Goal: Information Seeking & Learning: Learn about a topic

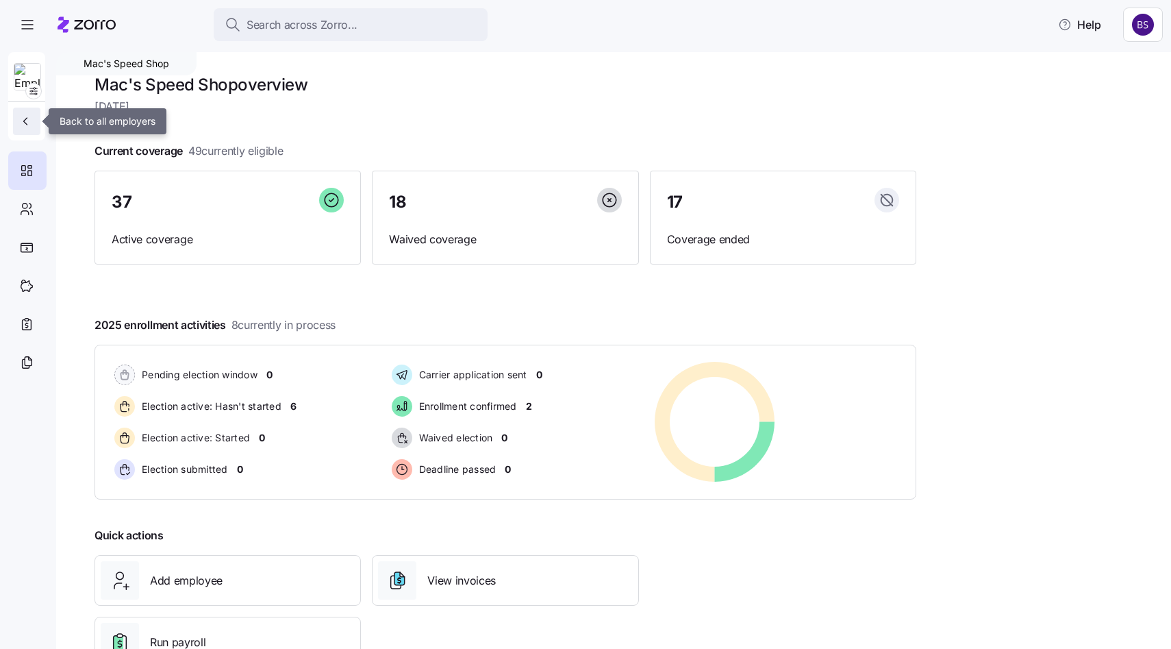
click at [24, 128] on button "button" at bounding box center [26, 121] width 27 height 27
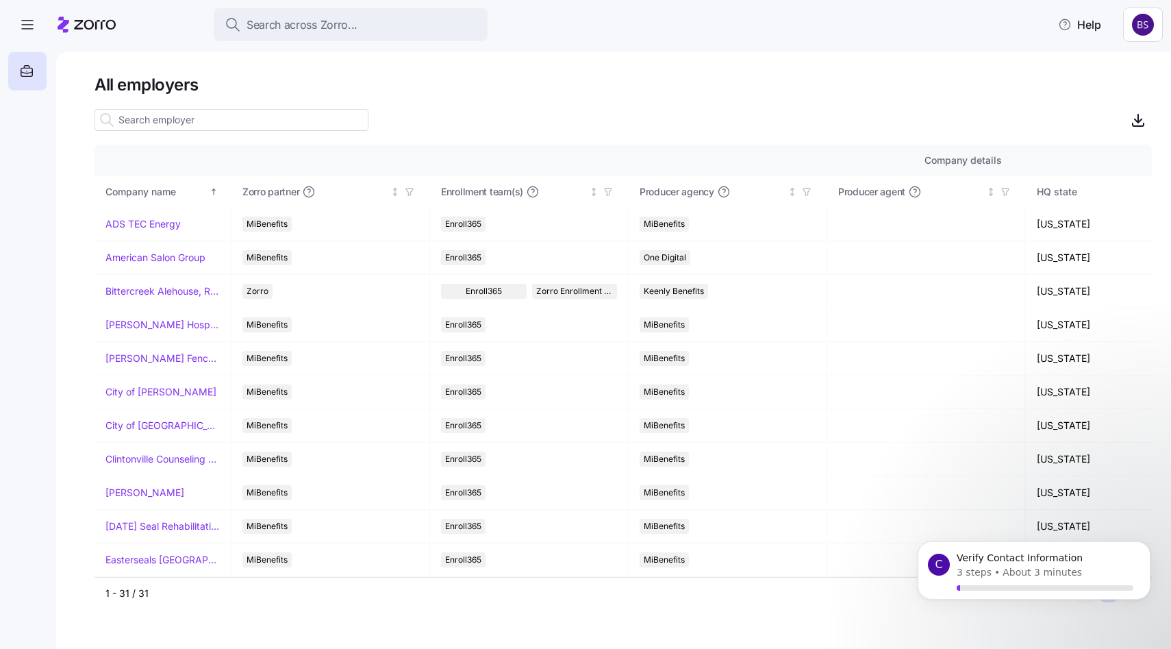
click at [140, 127] on input at bounding box center [232, 120] width 274 height 22
click at [278, 25] on span "Search across Zorro..." at bounding box center [302, 24] width 111 height 17
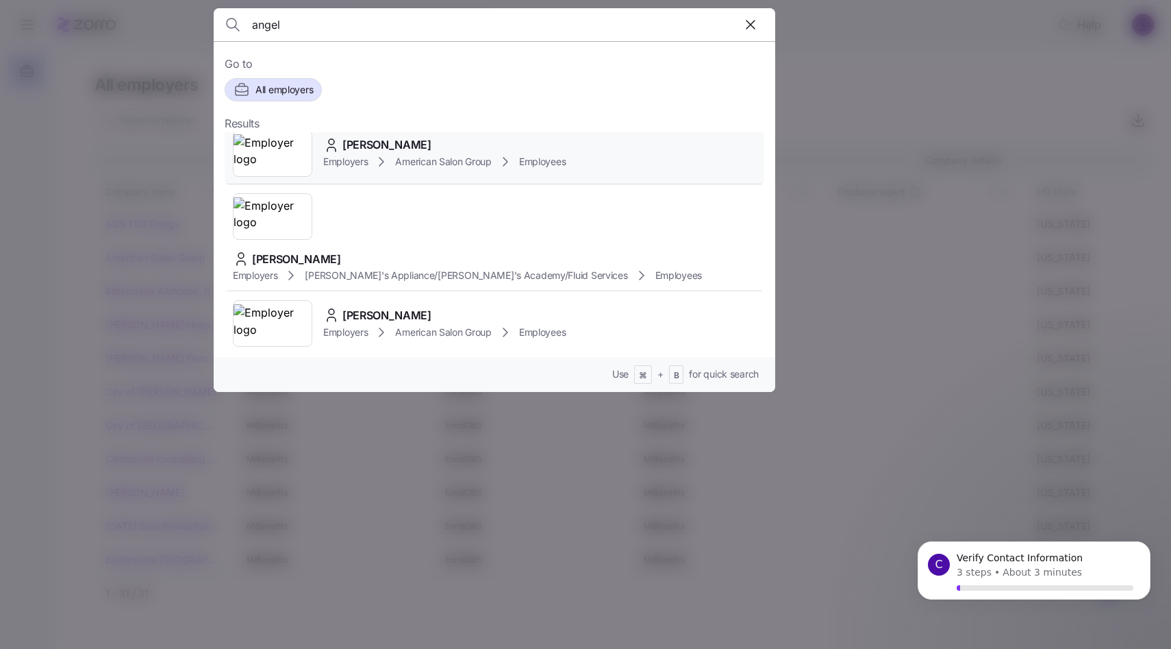
scroll to position [266, 0]
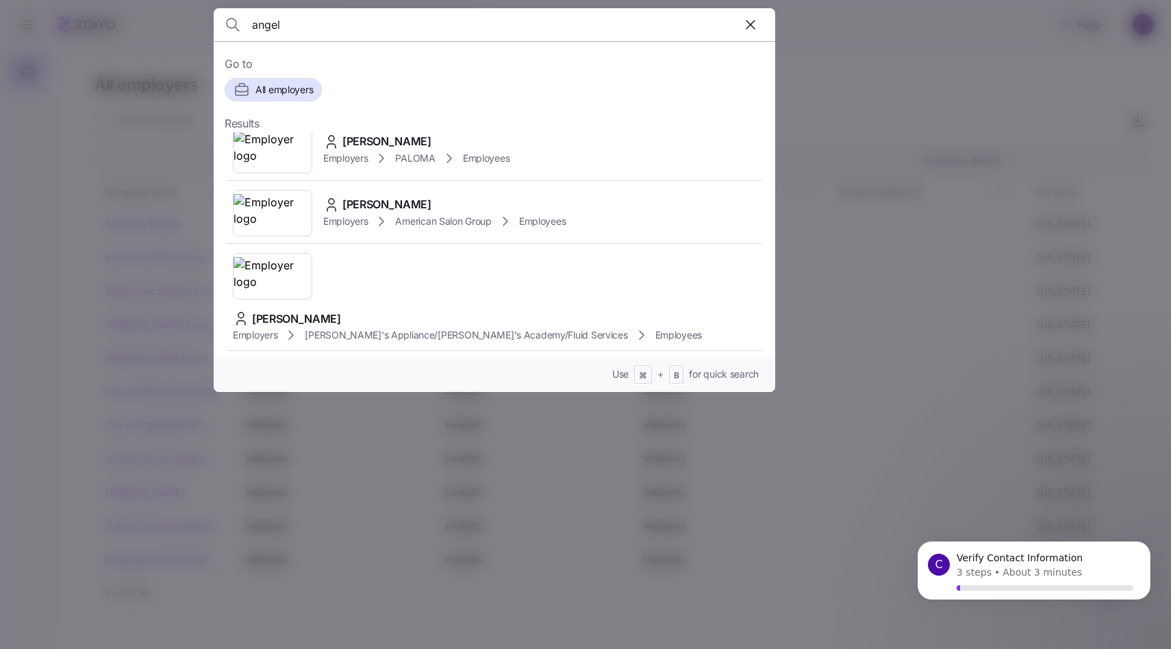
type input "angel"
click at [806, 103] on div at bounding box center [585, 324] width 1171 height 649
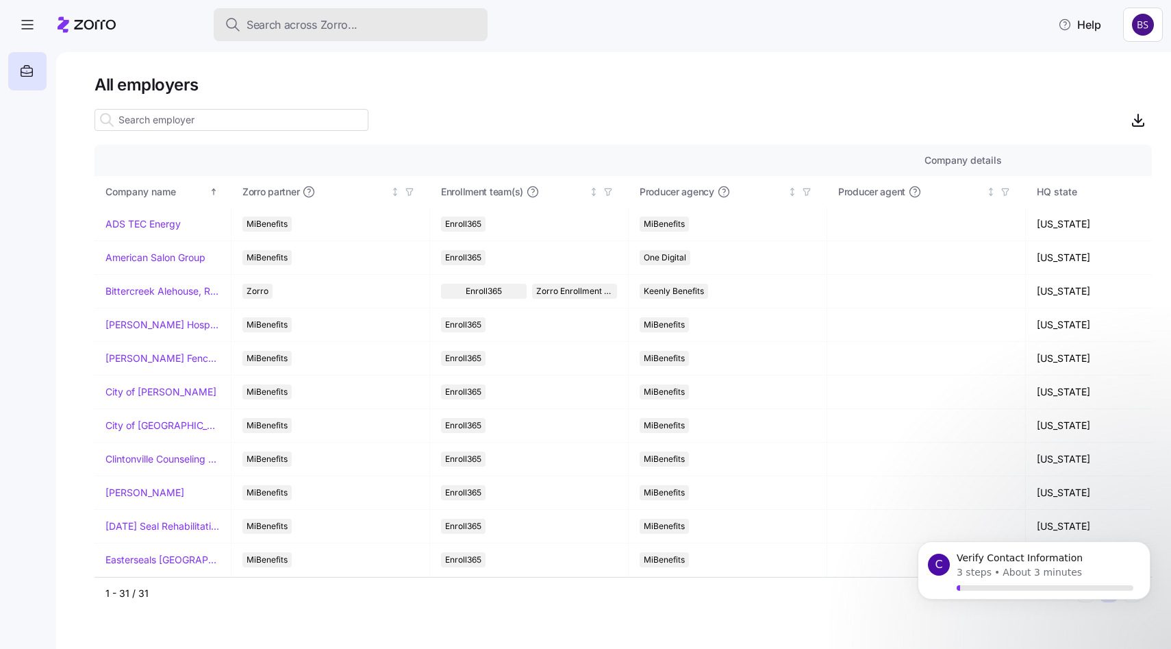
click at [327, 28] on span "Search across Zorro..." at bounding box center [302, 24] width 111 height 17
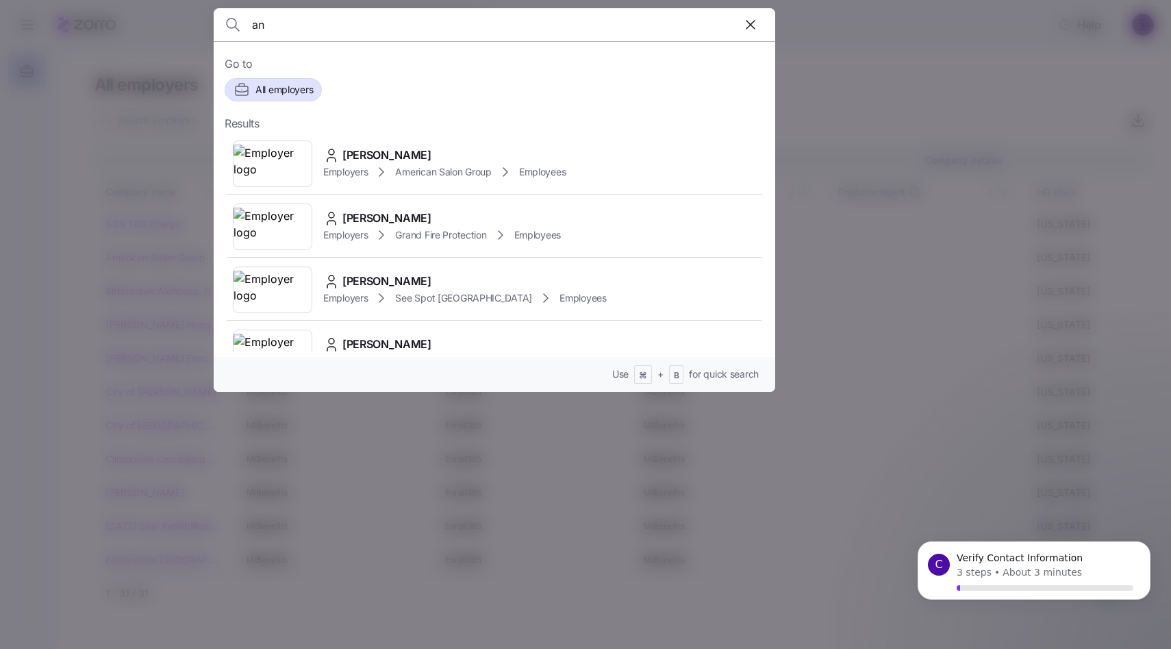
type input "a"
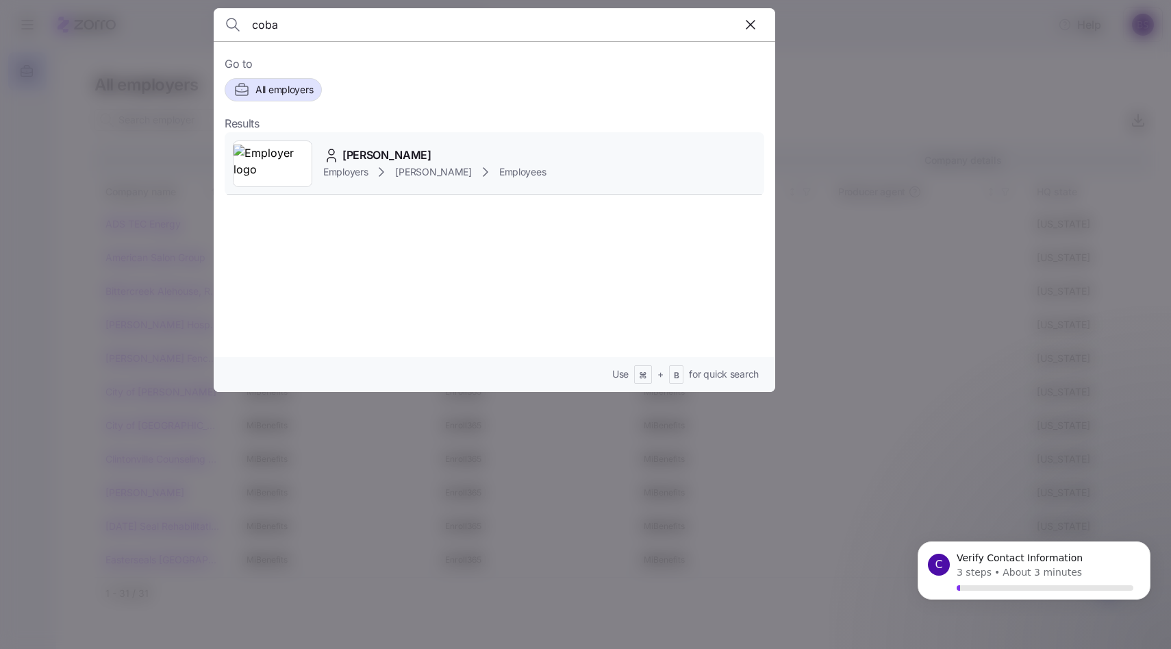
type input "coba"
click at [414, 154] on span "[PERSON_NAME]" at bounding box center [387, 155] width 89 height 17
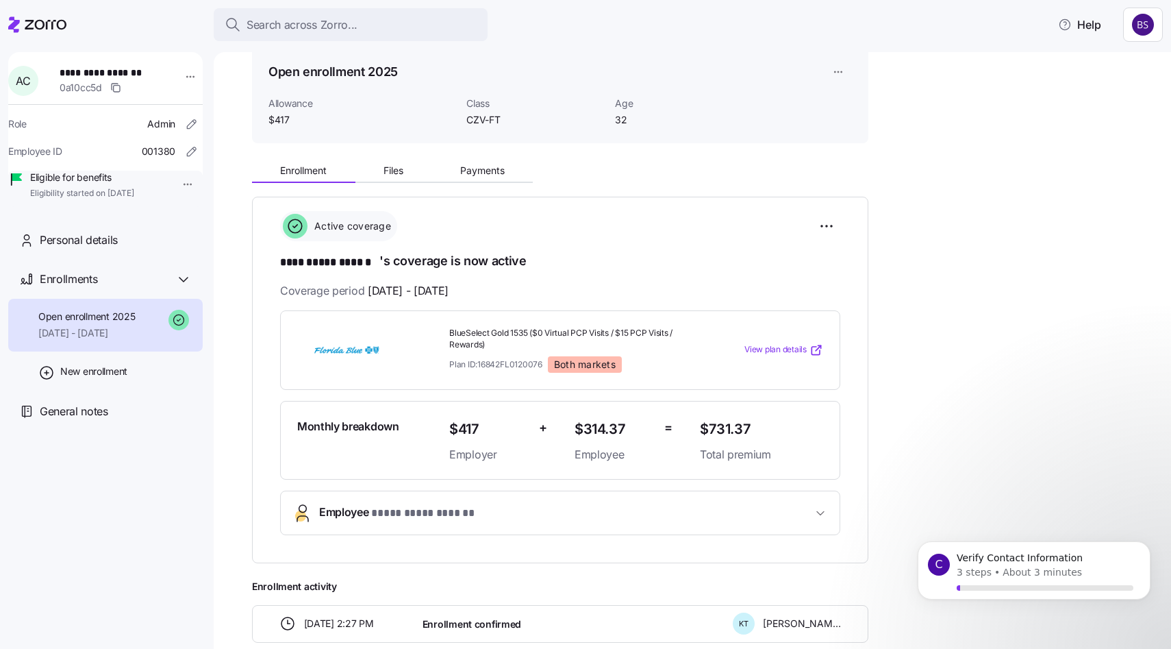
scroll to position [63, 0]
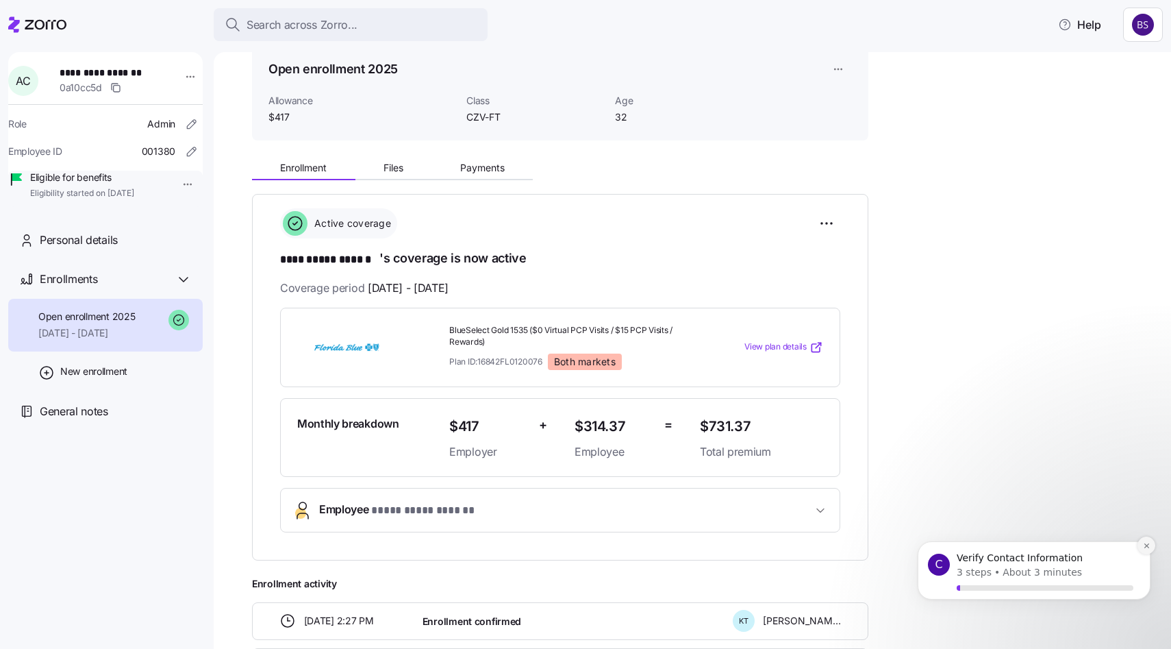
click at [1147, 551] on button "Dismiss notification" at bounding box center [1147, 545] width 18 height 18
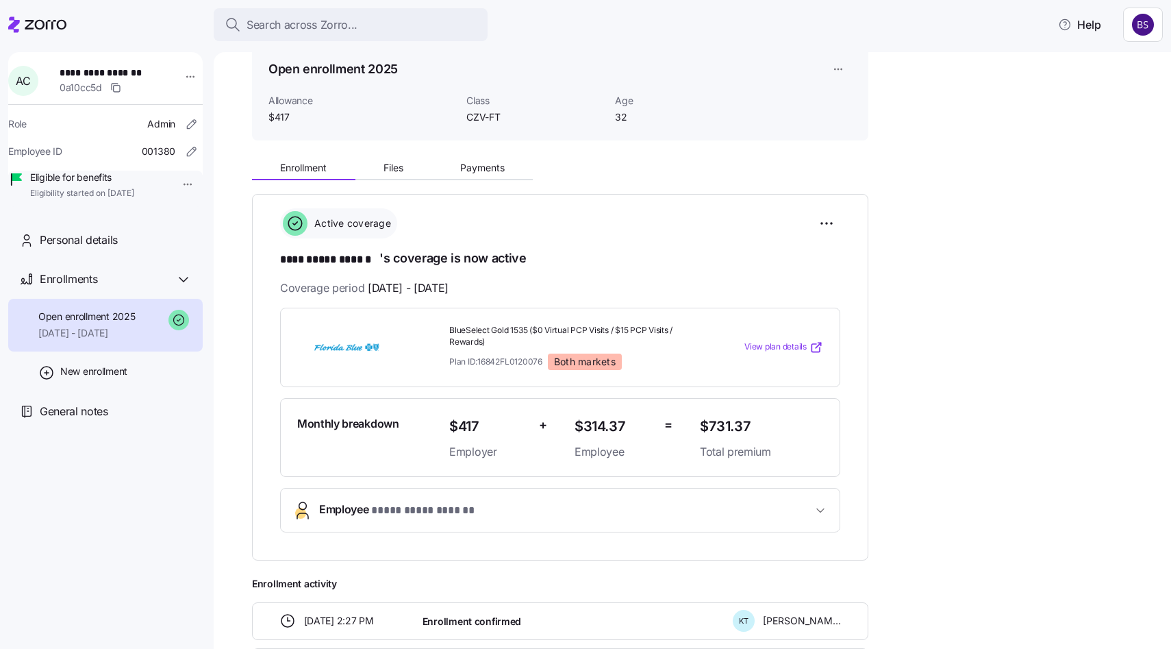
click at [774, 348] on span "View plan details" at bounding box center [776, 346] width 62 height 13
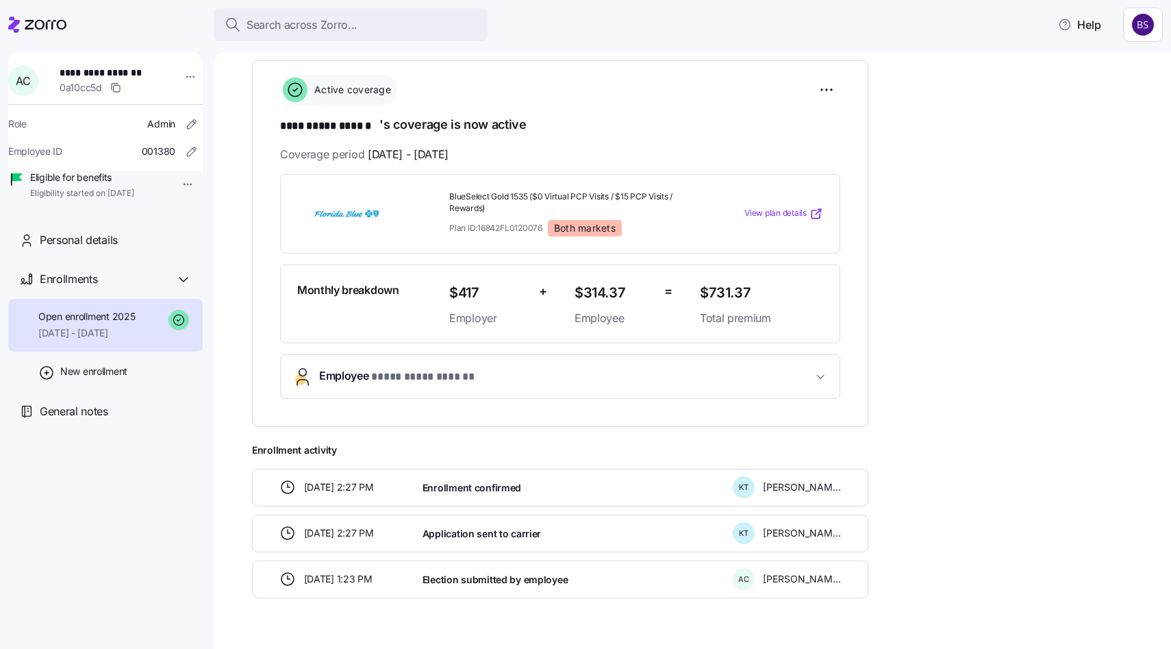
scroll to position [200, 0]
